Goal: Information Seeking & Learning: Learn about a topic

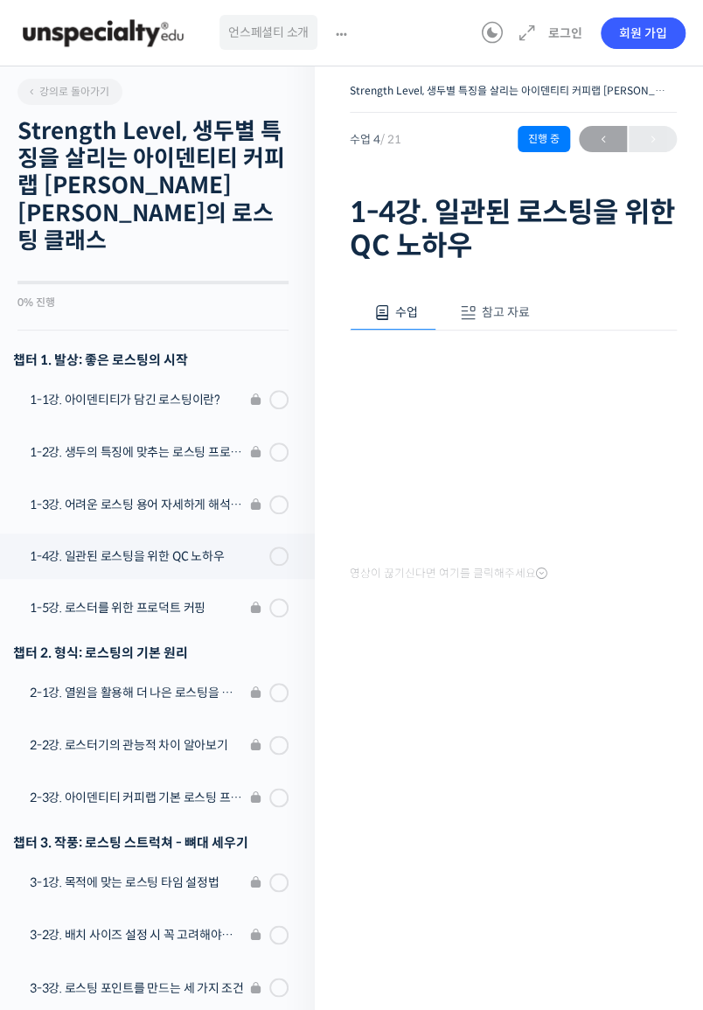
scroll to position [70, 0]
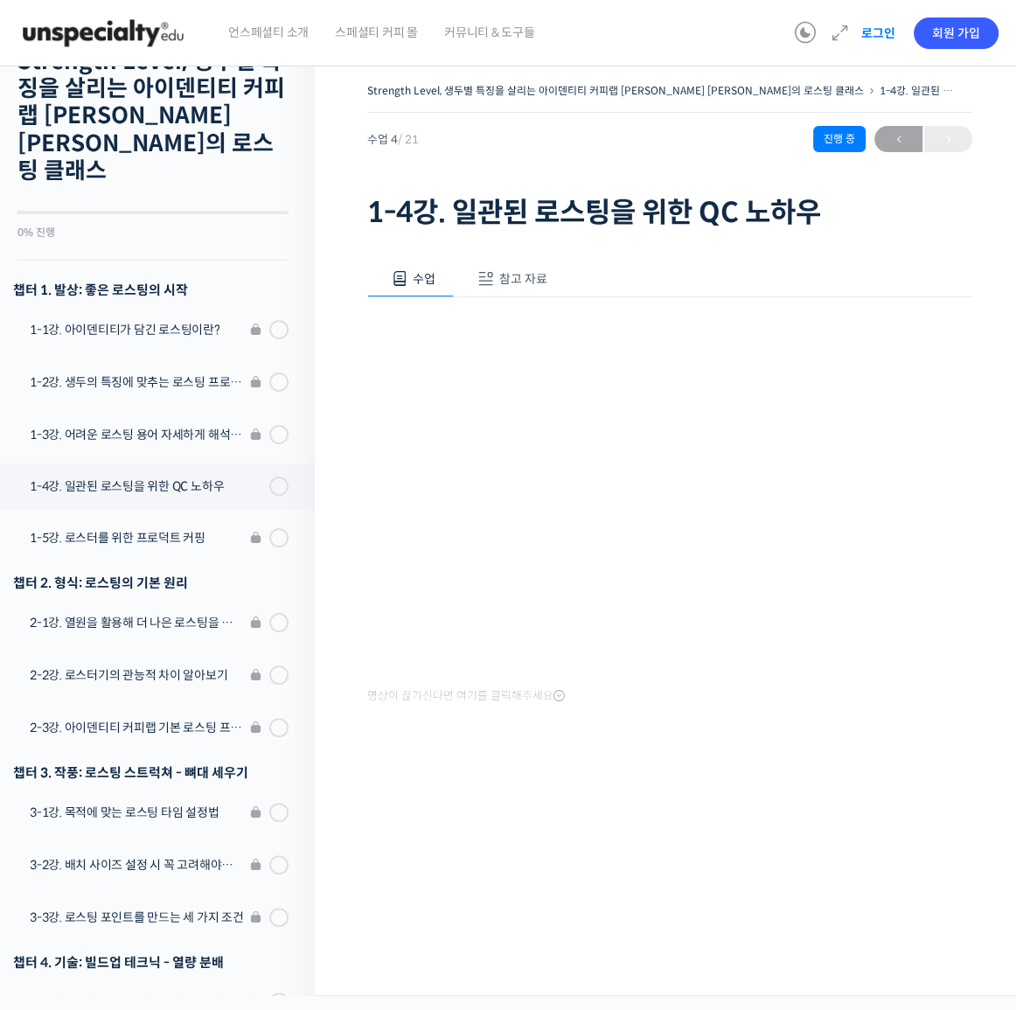
click at [702, 25] on link "로그인" at bounding box center [878, 33] width 55 height 40
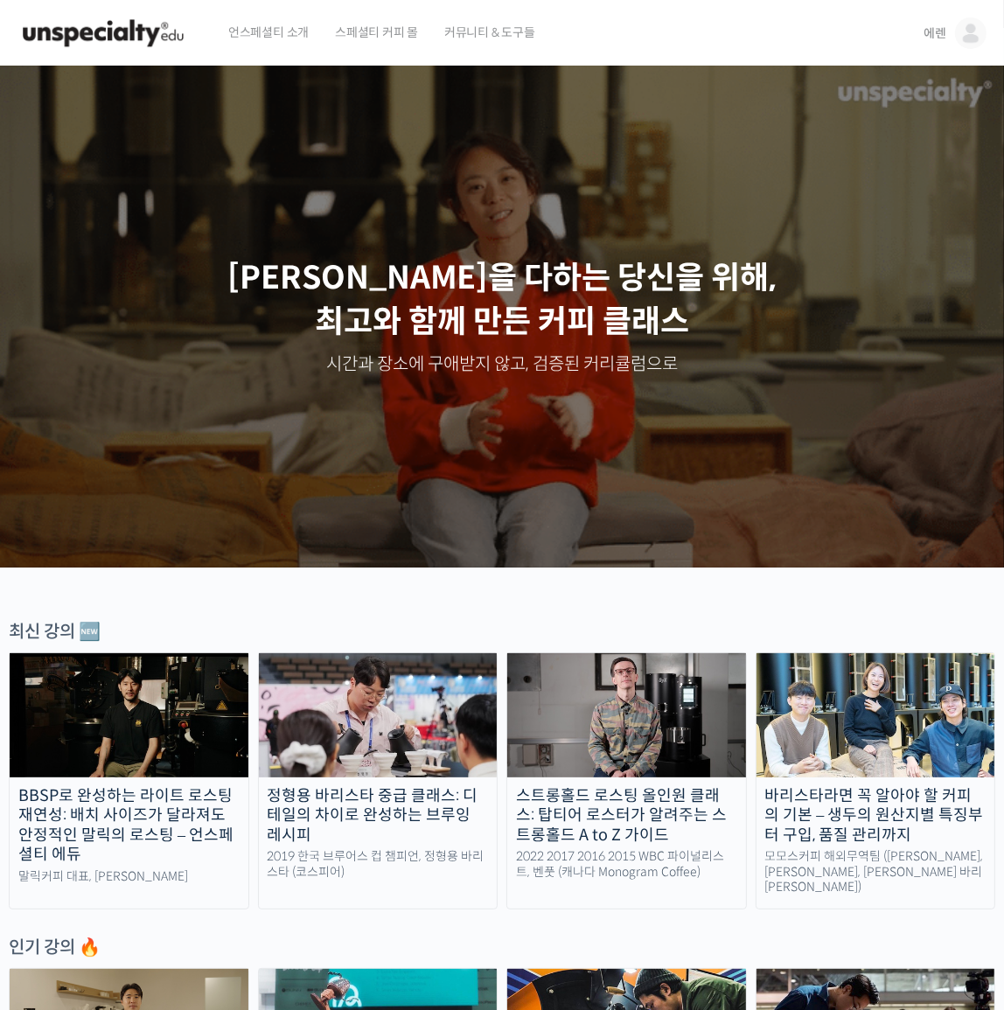
click at [341, 735] on img at bounding box center [378, 715] width 239 height 124
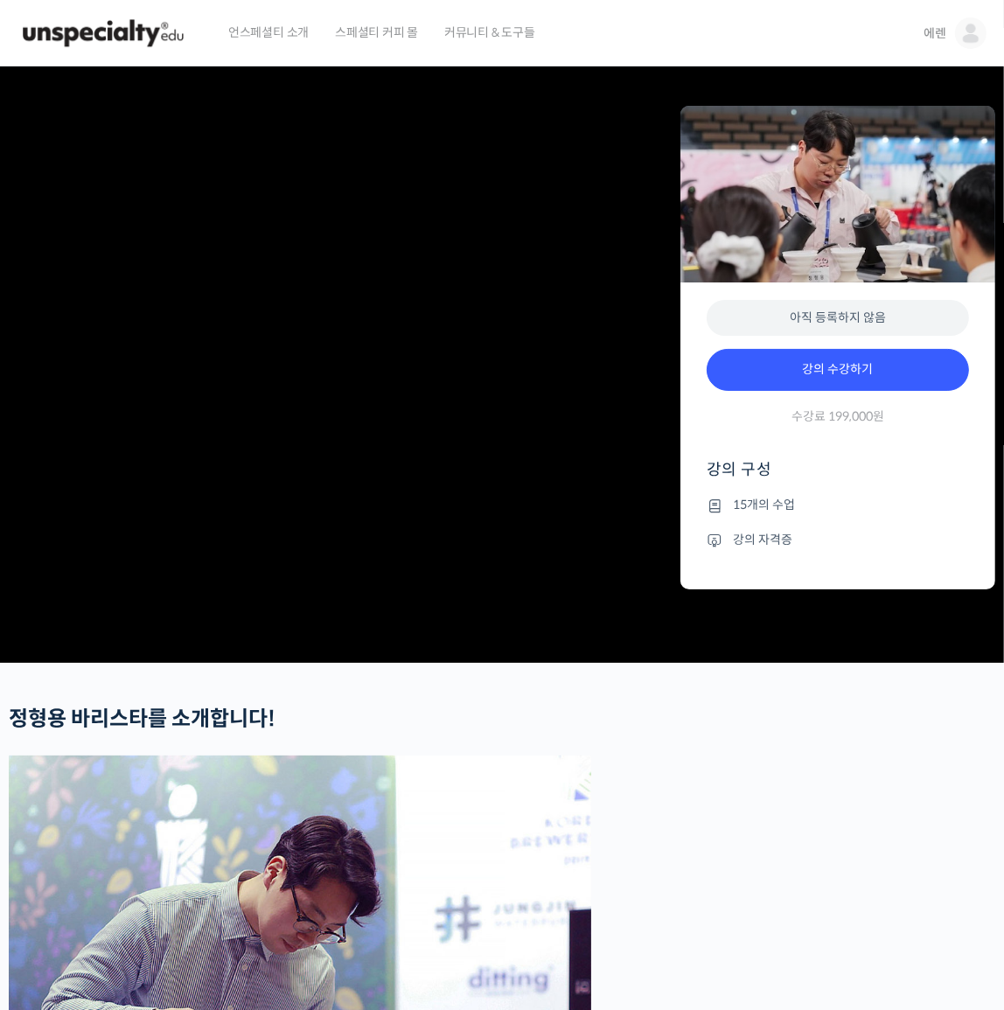
drag, startPoint x: 709, startPoint y: 594, endPoint x: 671, endPoint y: 421, distance: 177.2
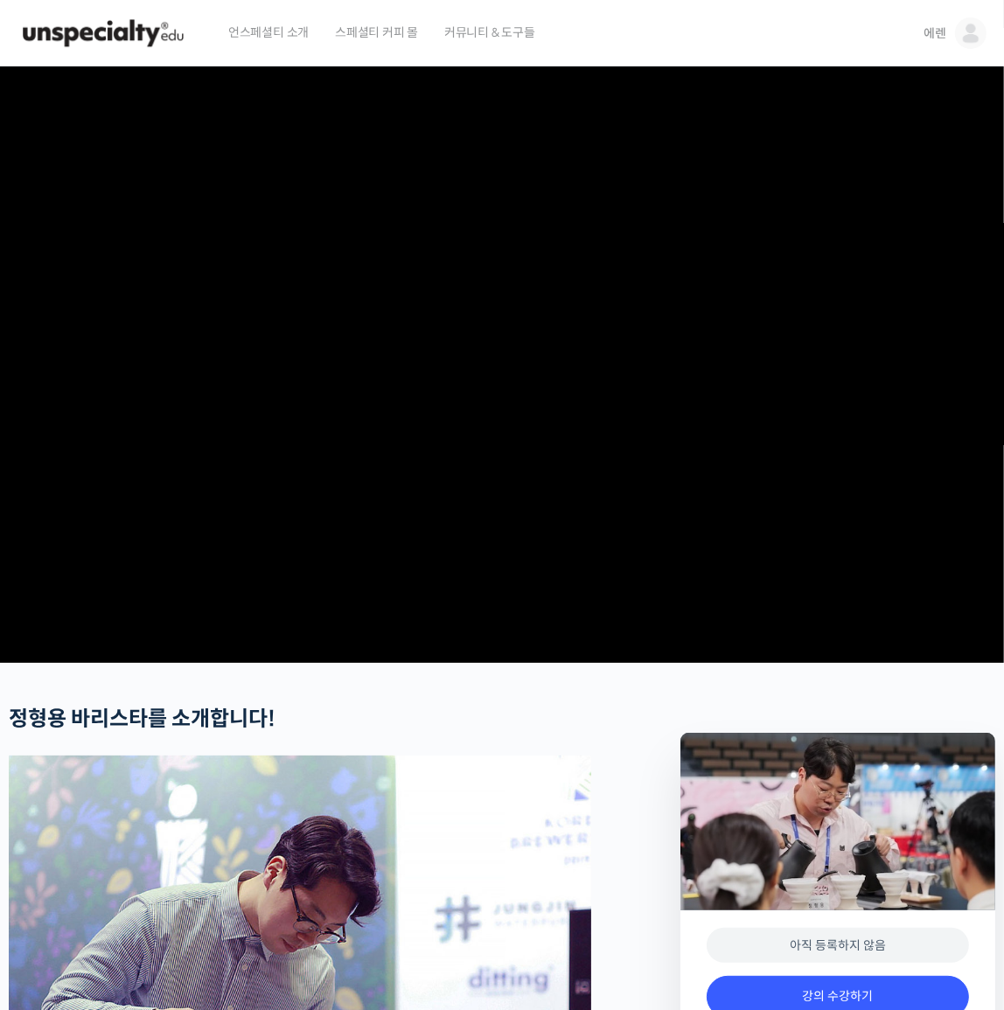
click at [150, 35] on img at bounding box center [102, 33] width 171 height 52
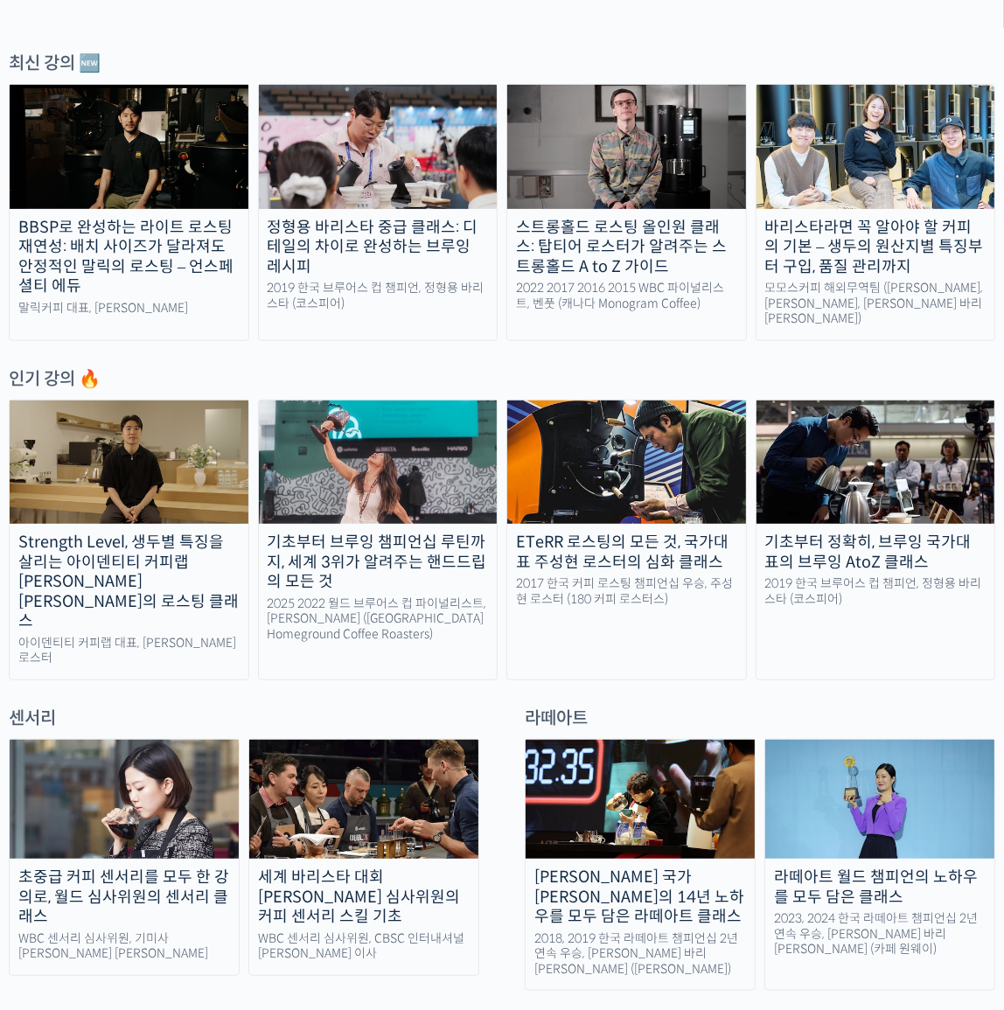
scroll to position [556, 0]
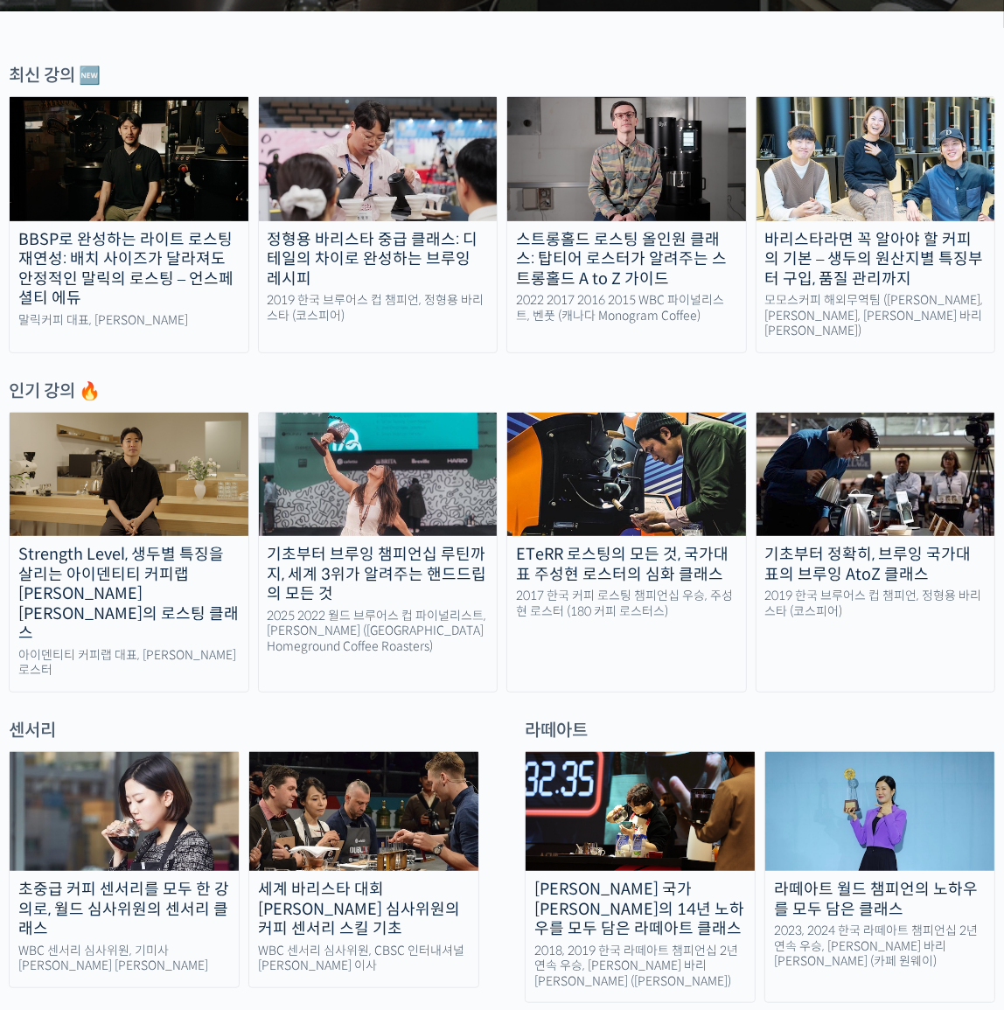
click at [886, 506] on img at bounding box center [875, 475] width 239 height 124
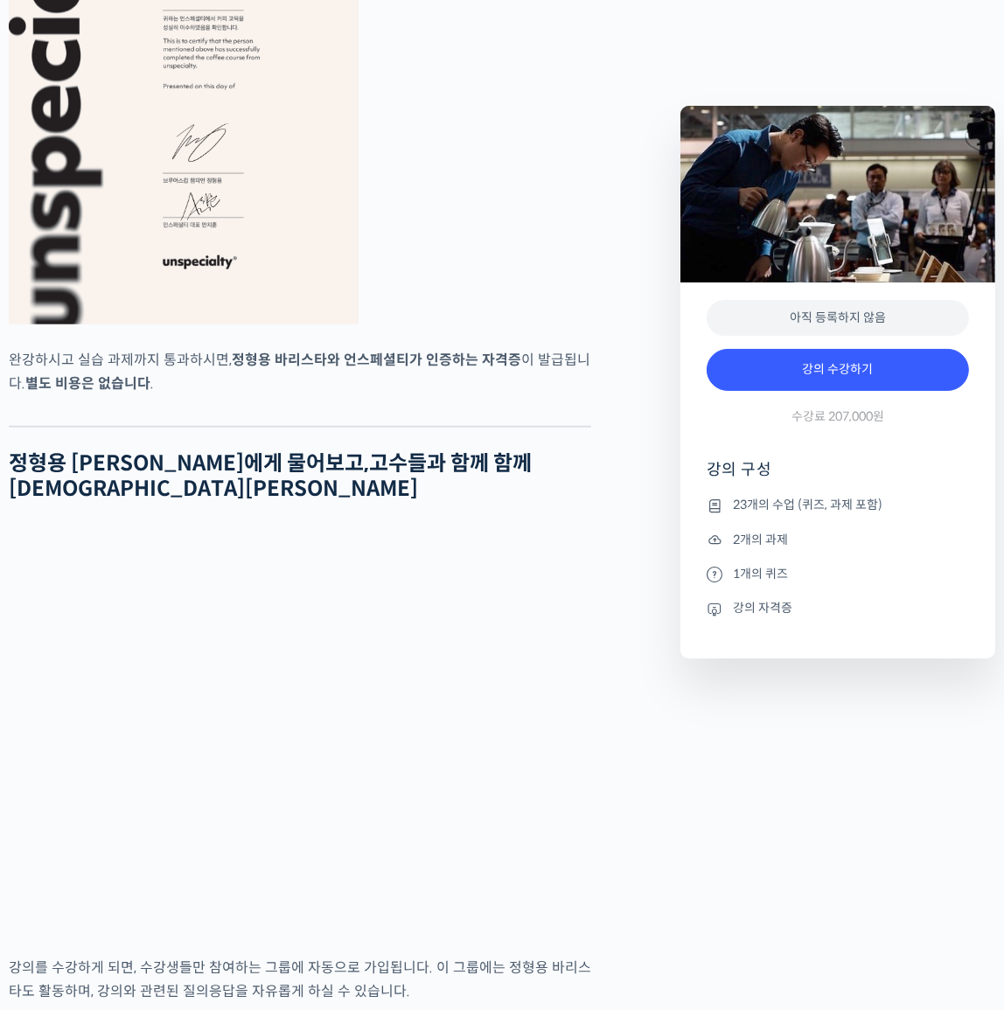
scroll to position [6915, 0]
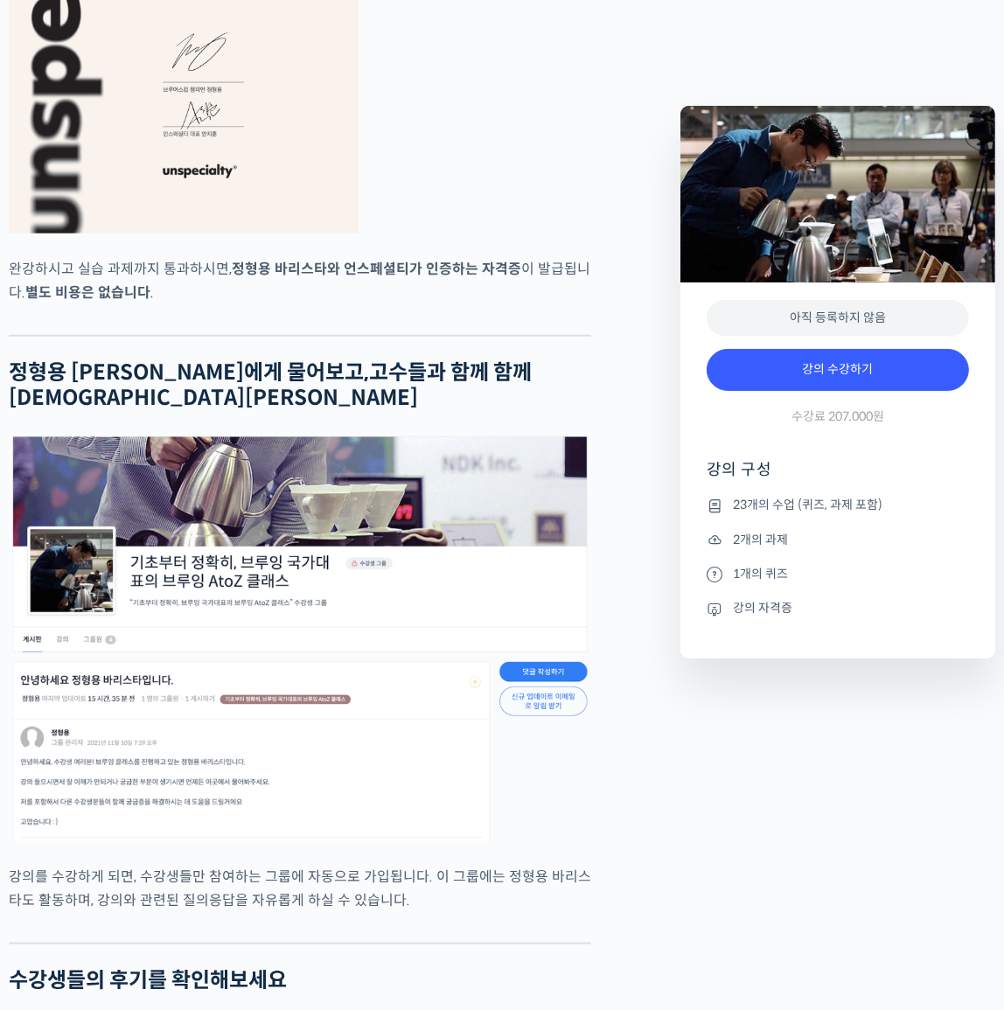
drag, startPoint x: 734, startPoint y: 536, endPoint x: 826, endPoint y: 546, distance: 92.4
click at [824, 547] on li "2개의 과제" at bounding box center [837, 539] width 262 height 21
drag, startPoint x: 826, startPoint y: 546, endPoint x: 818, endPoint y: 542, distance: 9.0
click at [826, 546] on li "2개의 과제" at bounding box center [837, 539] width 262 height 21
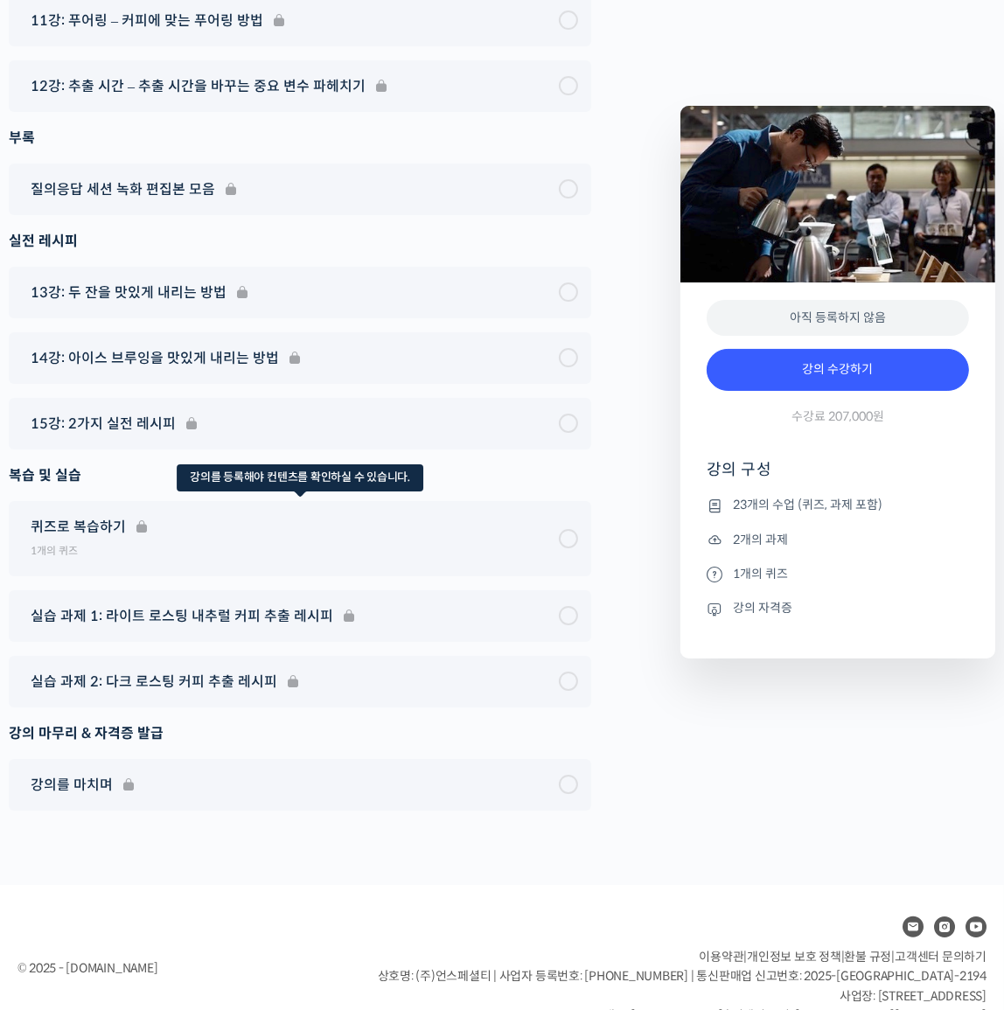
scroll to position [10629, 0]
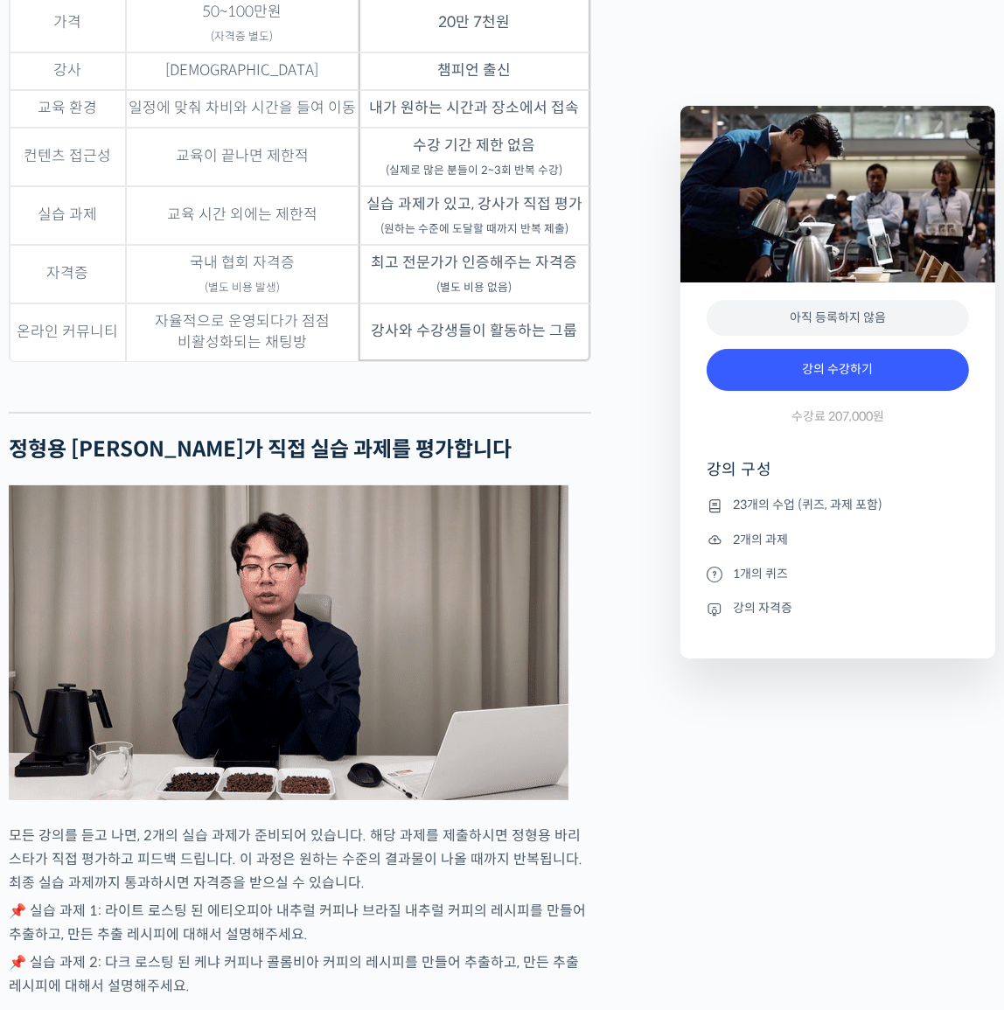
drag, startPoint x: 651, startPoint y: 687, endPoint x: 615, endPoint y: 393, distance: 296.9
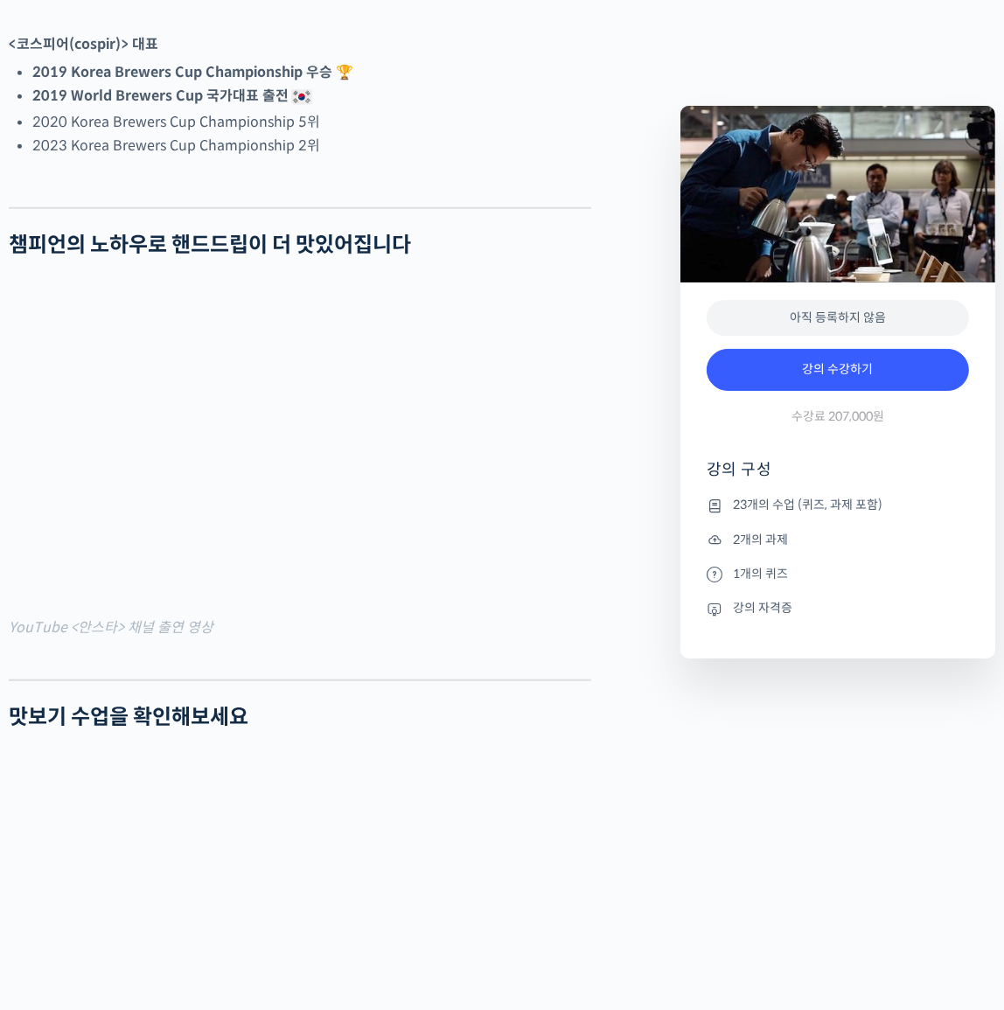
scroll to position [0, 0]
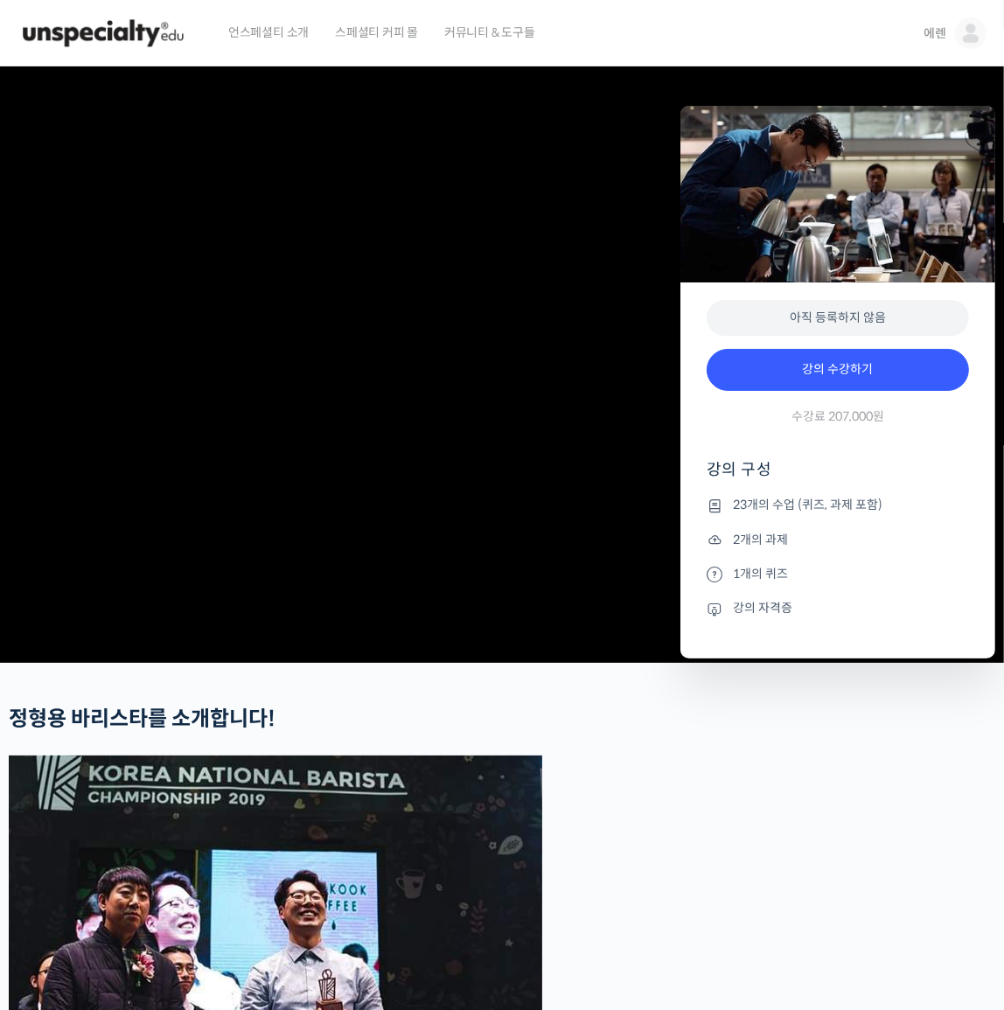
drag, startPoint x: 643, startPoint y: 594, endPoint x: 588, endPoint y: 273, distance: 325.4
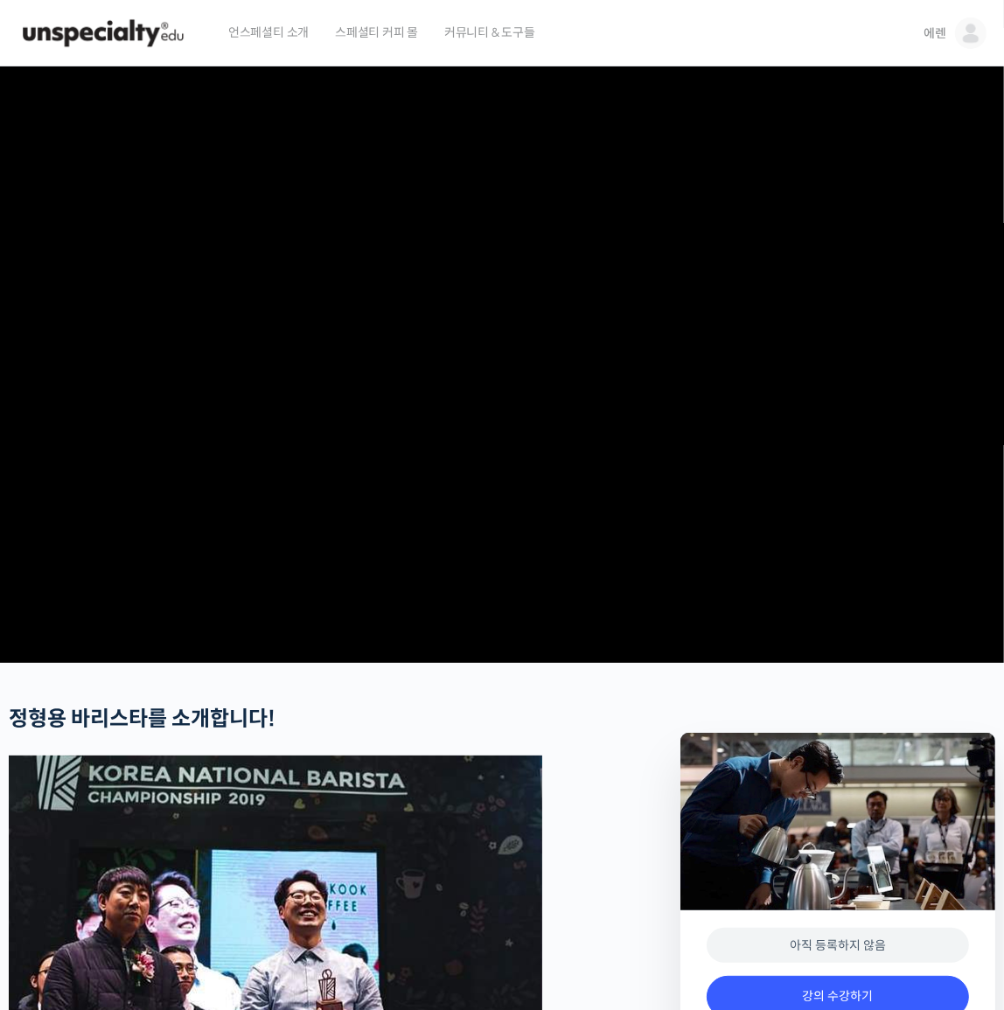
click at [76, 29] on img at bounding box center [102, 33] width 171 height 52
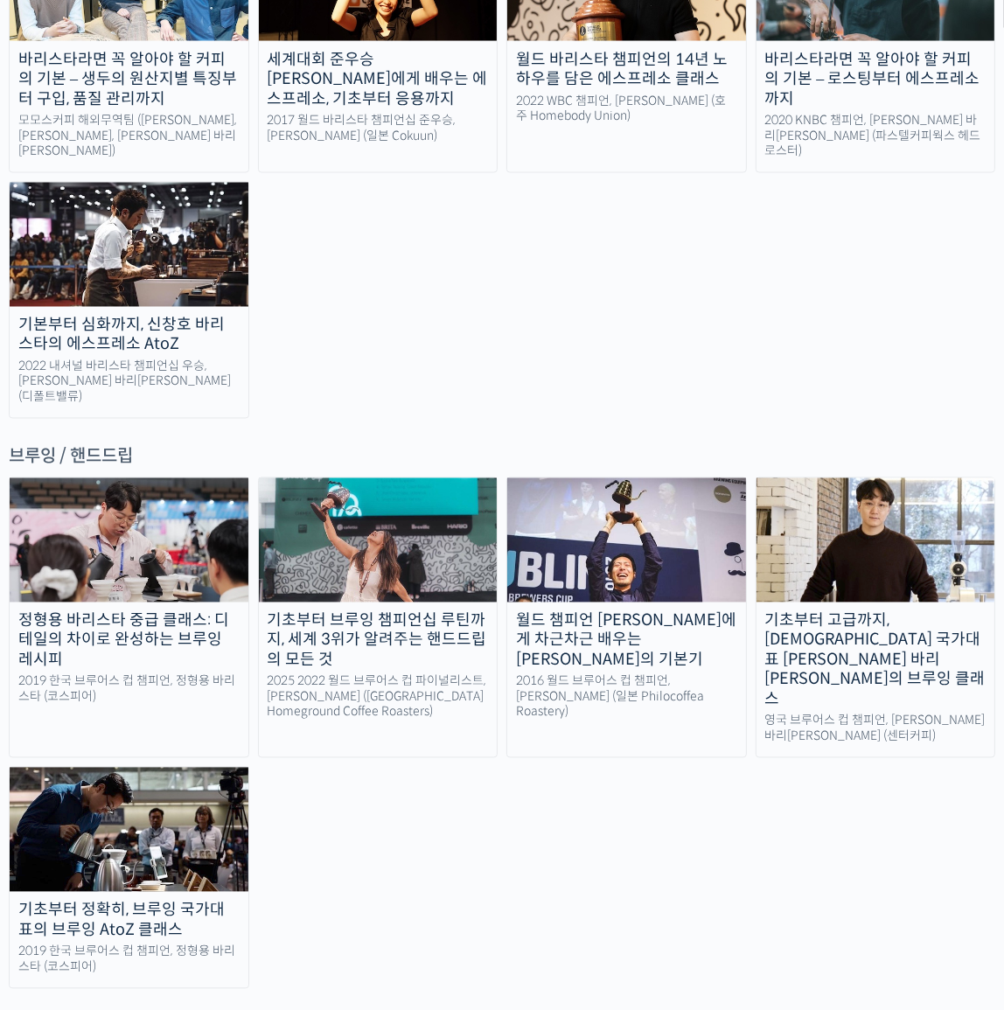
scroll to position [2543, 0]
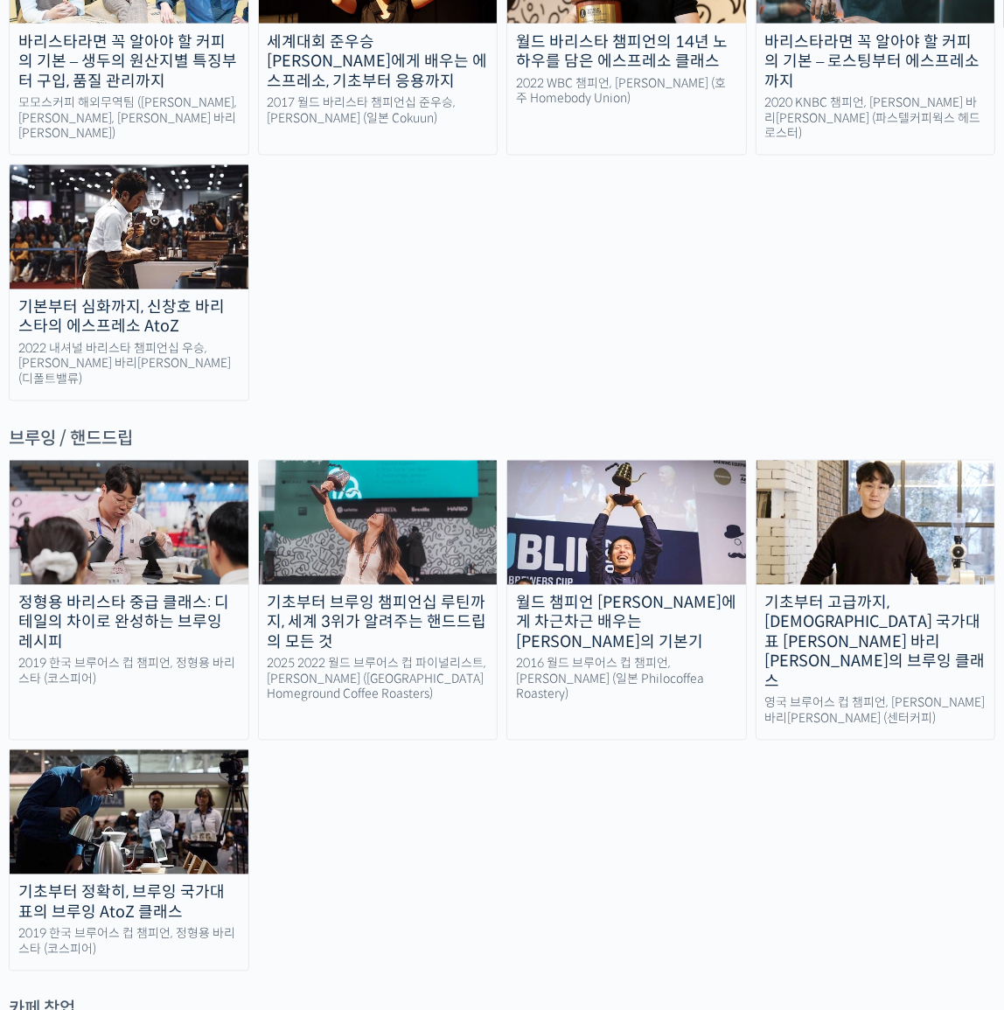
click at [182, 461] on img at bounding box center [129, 523] width 239 height 124
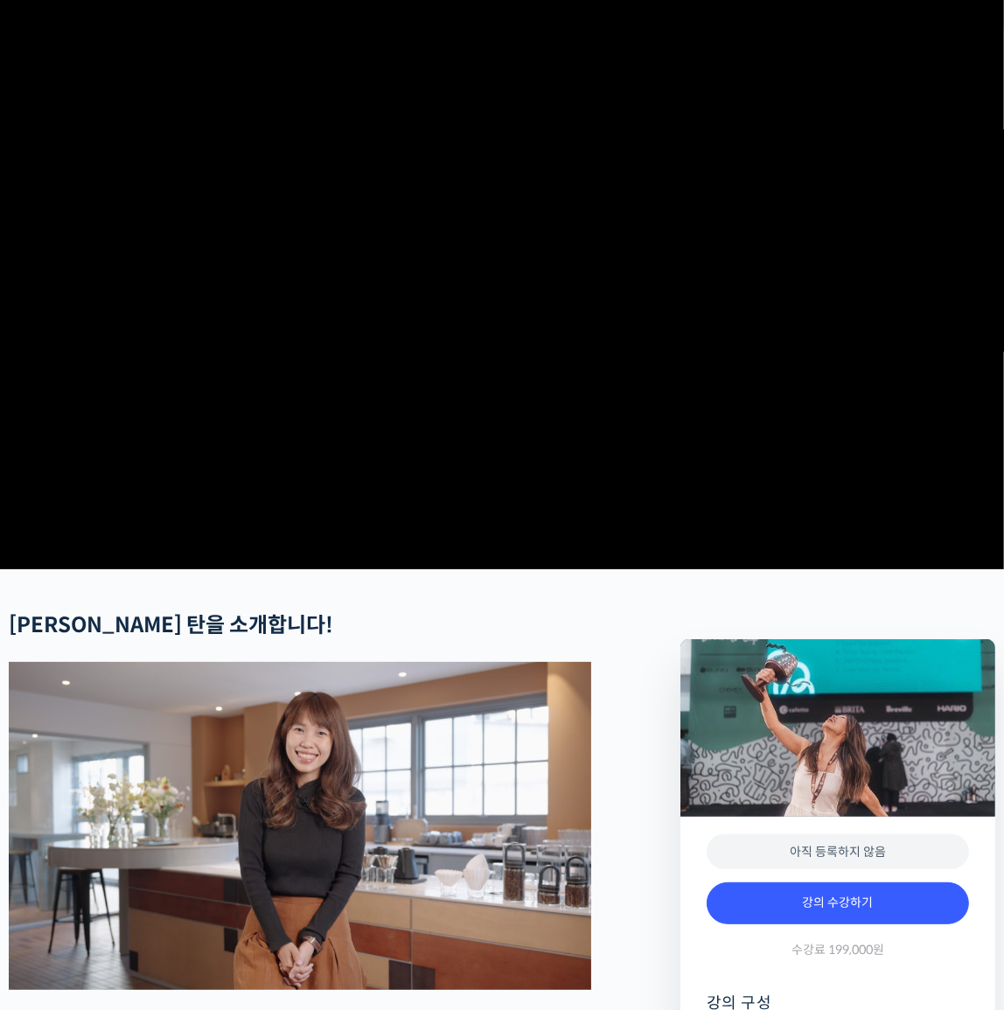
scroll to position [477, 0]
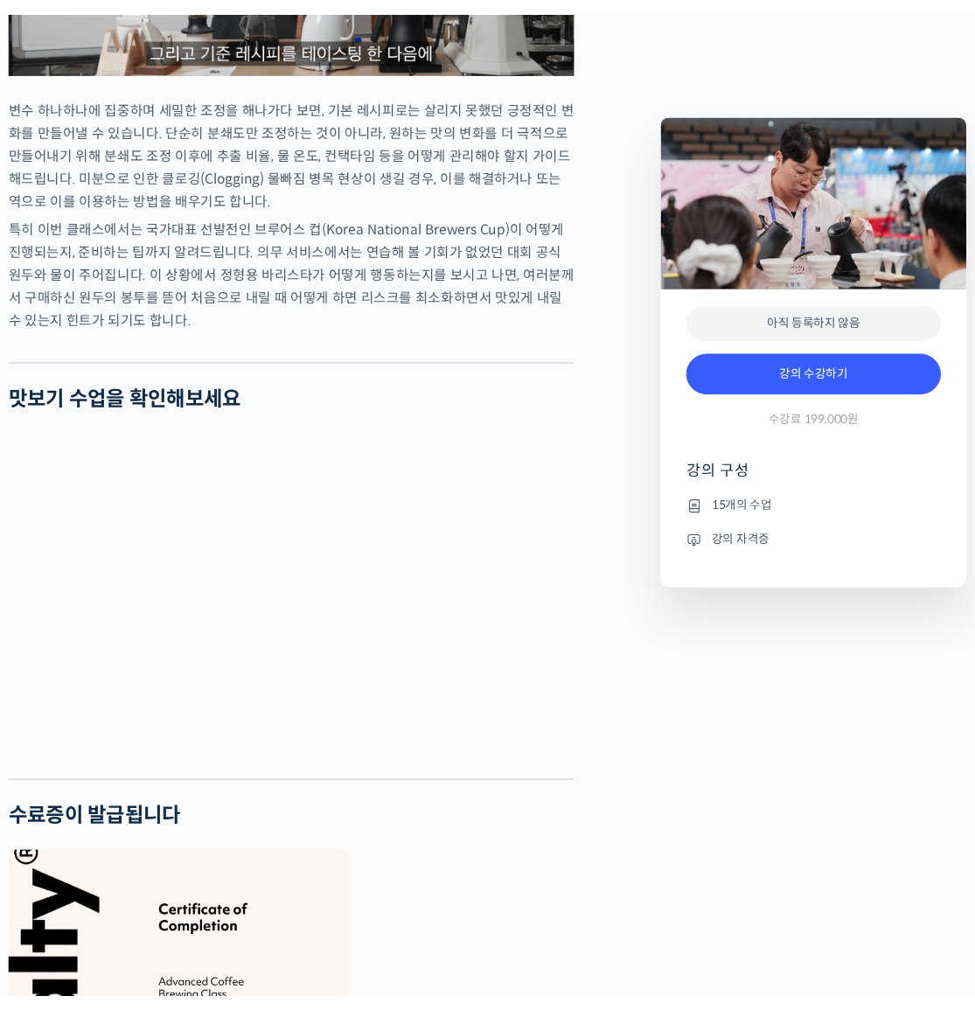
scroll to position [2997, 0]
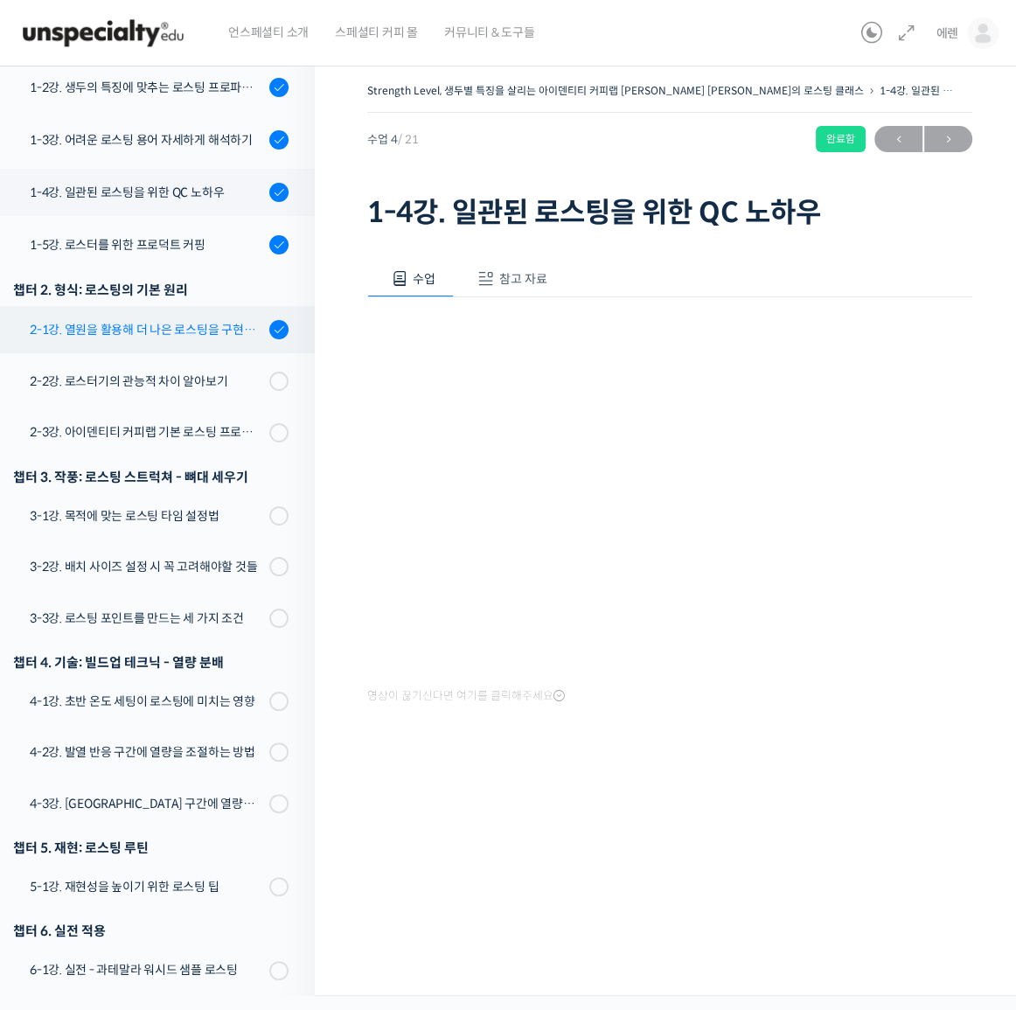
scroll to position [359, 0]
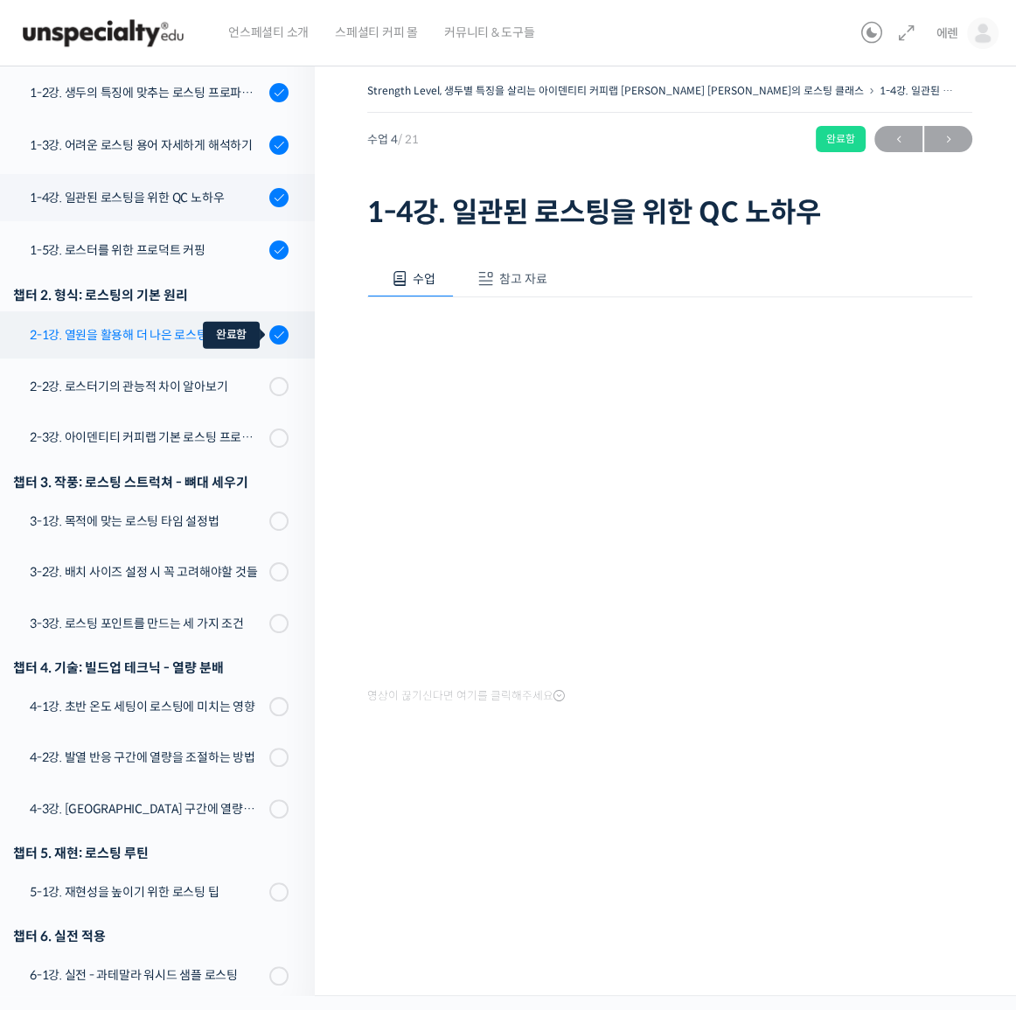
click at [269, 324] on div at bounding box center [278, 334] width 19 height 21
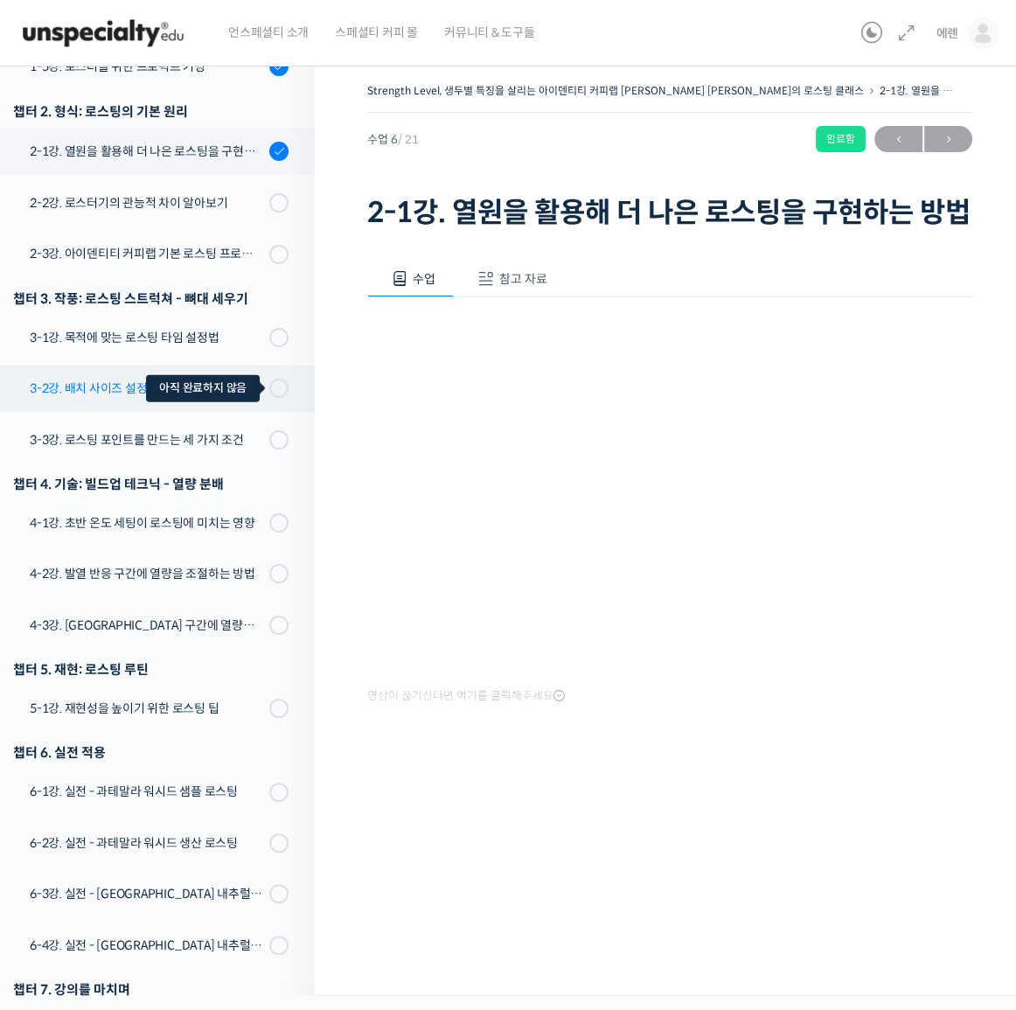
scroll to position [544, 0]
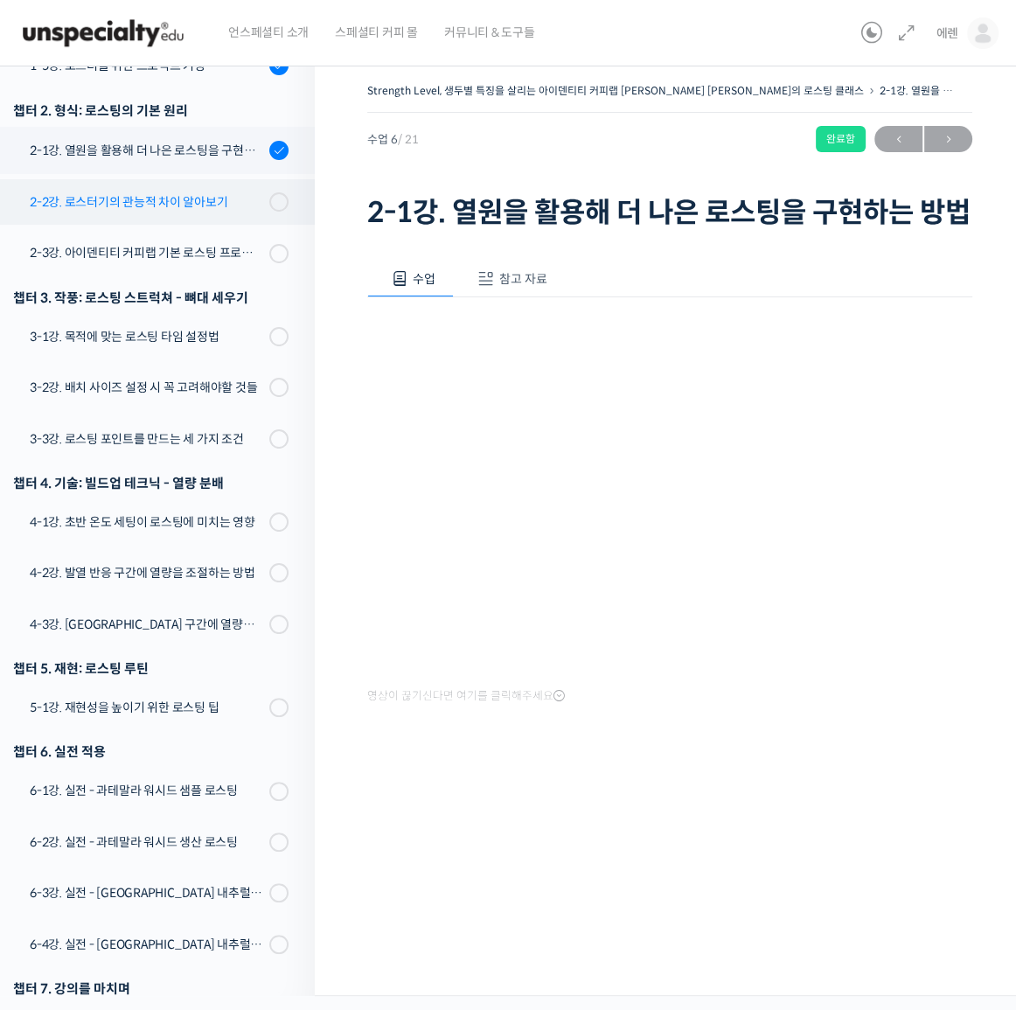
click at [224, 188] on link "2-2강. 로스터기의 관능적 차이 알아보기" at bounding box center [153, 201] width 324 height 45
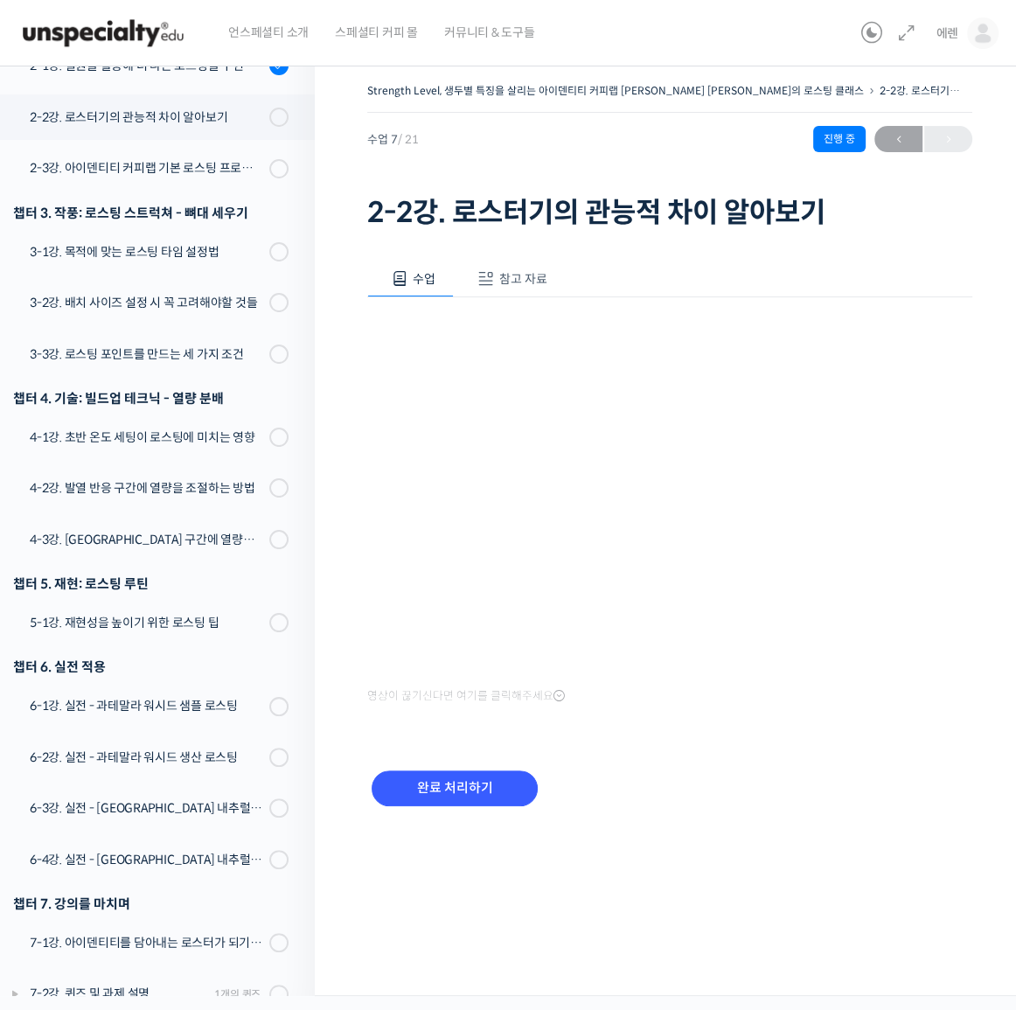
scroll to position [630, 0]
